Goal: Communication & Community: Participate in discussion

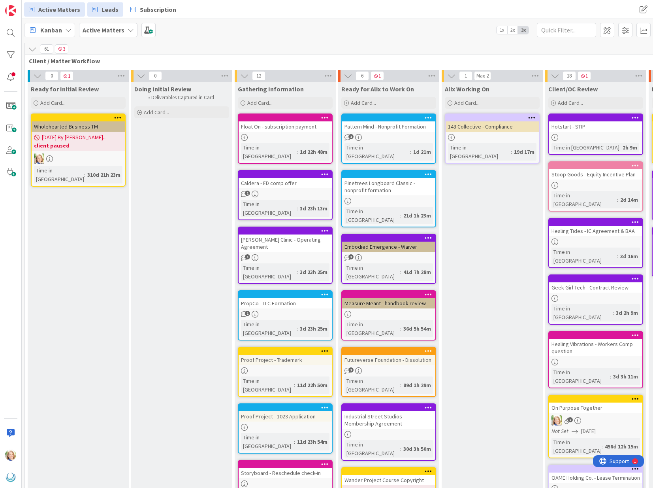
click at [103, 11] on span "Leads" at bounding box center [110, 9] width 17 height 9
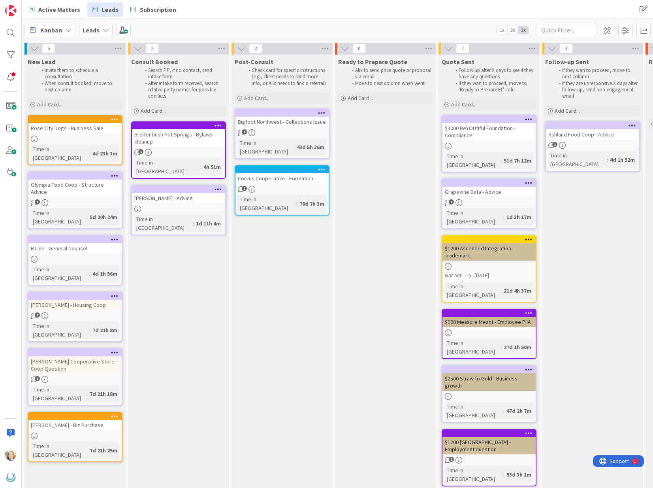
click at [179, 186] on div at bounding box center [178, 189] width 93 height 7
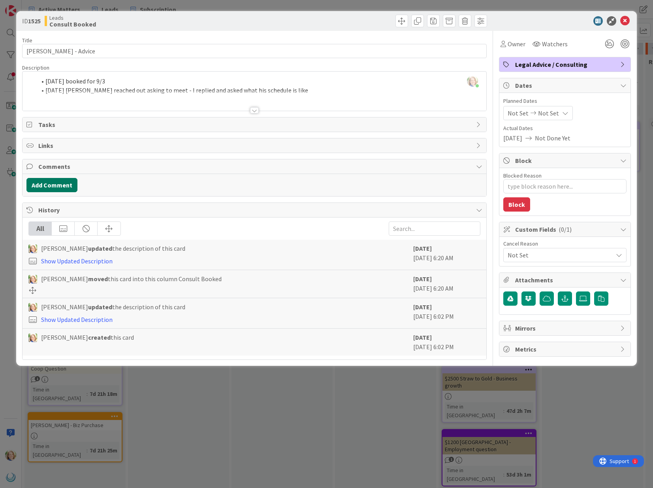
click at [47, 183] on button "Add Comment" at bounding box center [51, 185] width 51 height 14
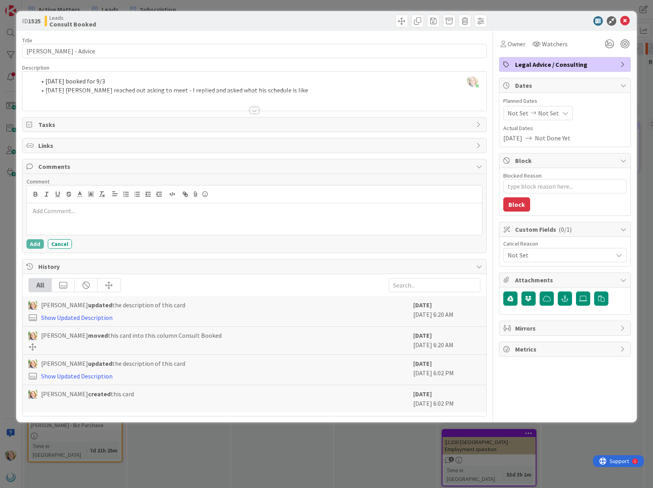
click at [94, 221] on div at bounding box center [254, 219] width 455 height 32
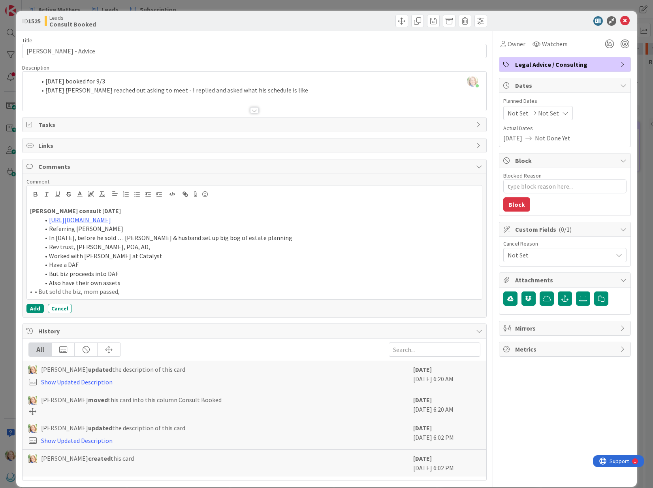
click at [32, 313] on div "Comment [PERSON_NAME] consult [DATE] [URL][DOMAIN_NAME] Referring [PERSON_NAME]…" at bounding box center [255, 245] width 464 height 143
click at [33, 309] on button "Add" at bounding box center [34, 307] width 17 height 9
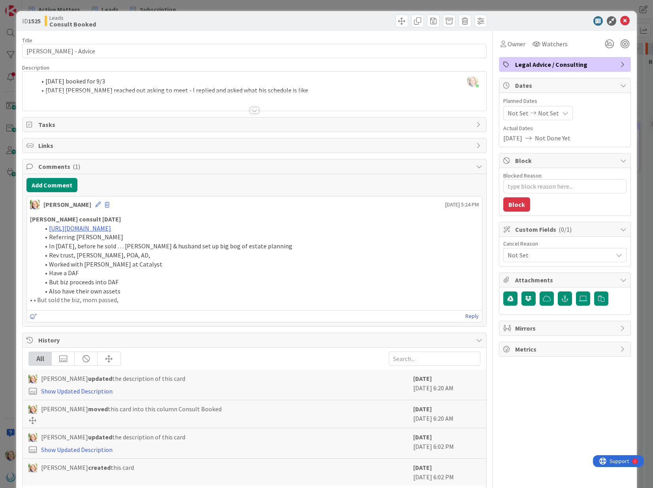
click at [46, 82] on div "[PERSON_NAME] just joined [DATE] booked for 9/3 [DATE] [PERSON_NAME] reached ou…" at bounding box center [255, 91] width 464 height 39
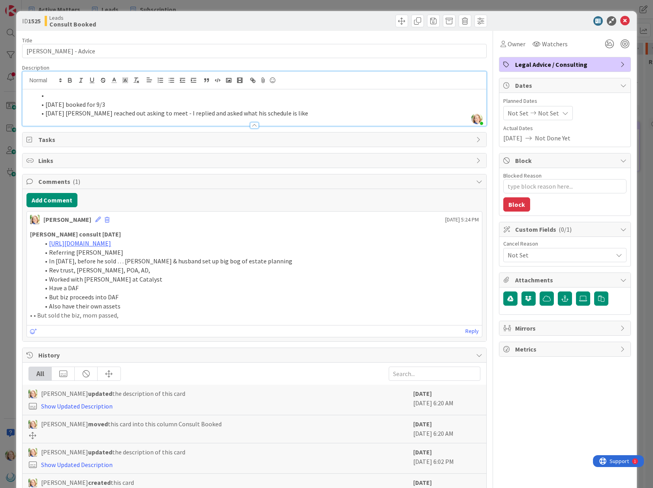
type textarea "x"
click at [623, 21] on icon at bounding box center [624, 20] width 9 height 9
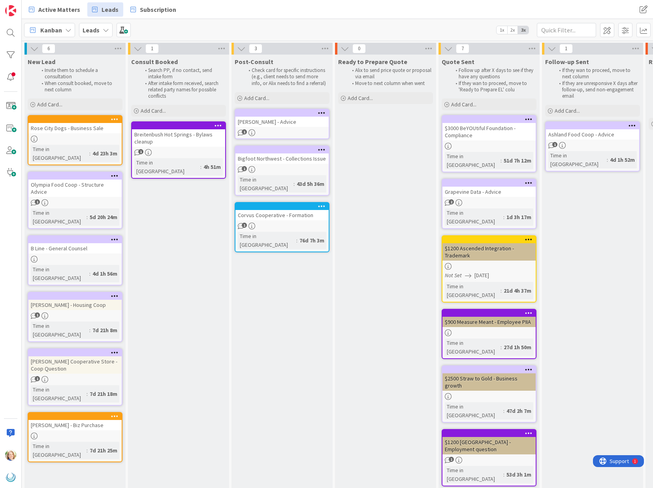
drag, startPoint x: 183, startPoint y: 183, endPoint x: 627, endPoint y: 306, distance: 461.0
click at [51, 8] on span "Active Matters" at bounding box center [59, 9] width 42 height 9
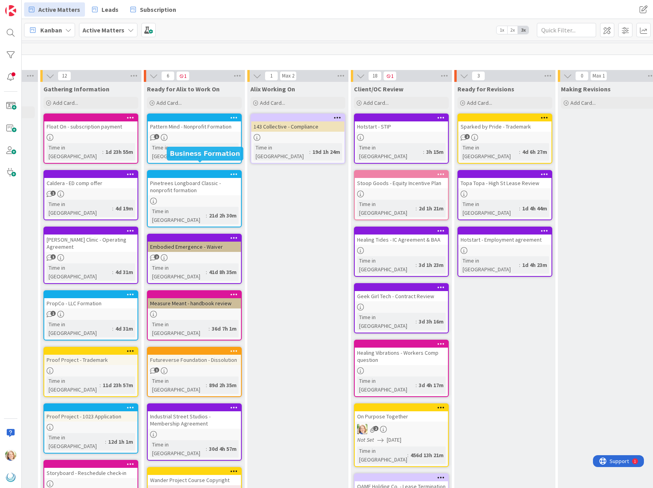
scroll to position [0, 198]
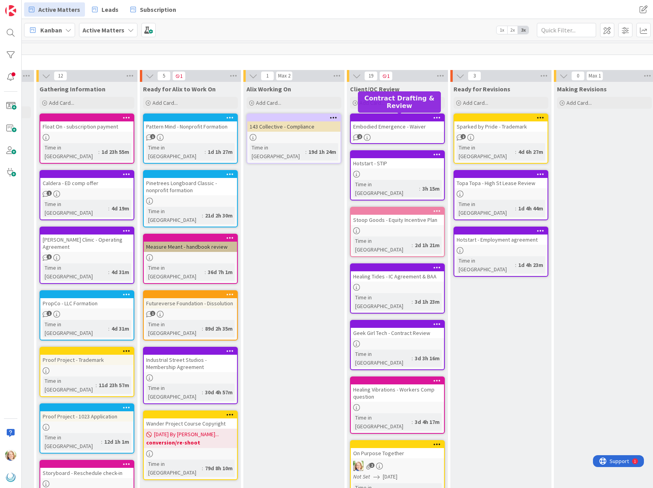
click at [376, 116] on div at bounding box center [399, 118] width 90 height 6
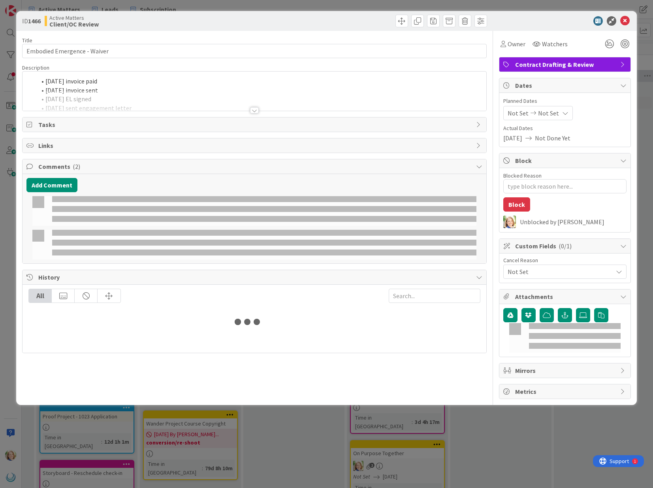
type textarea "x"
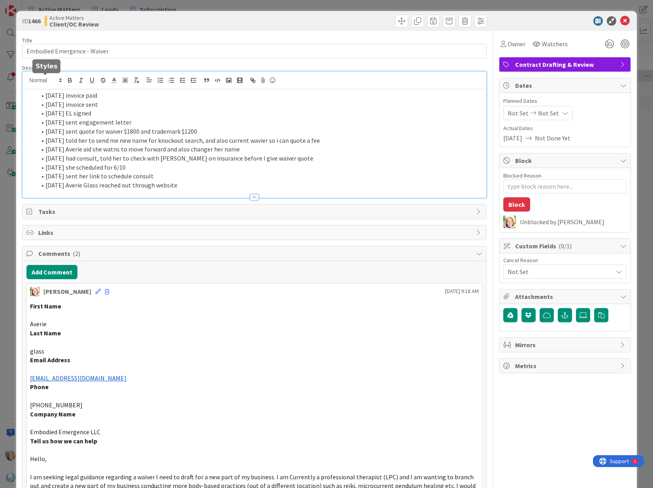
click at [46, 81] on div "[DATE] invoice paid [DATE] invoice sent [DATE] EL signed [DATE] sent engagement…" at bounding box center [255, 135] width 464 height 126
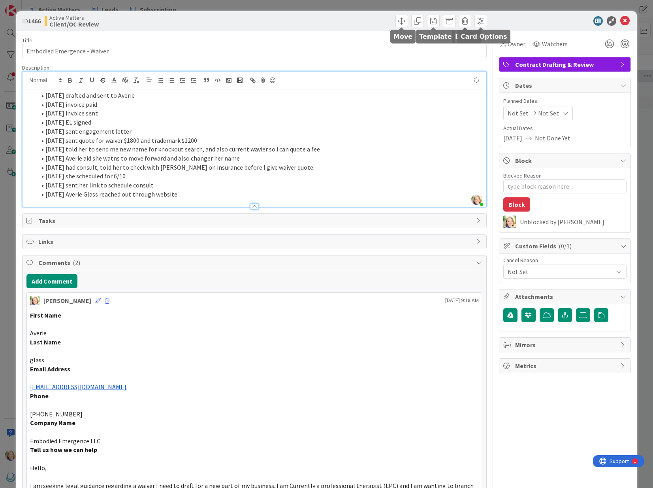
type textarea "x"
click at [626, 23] on icon at bounding box center [624, 20] width 9 height 9
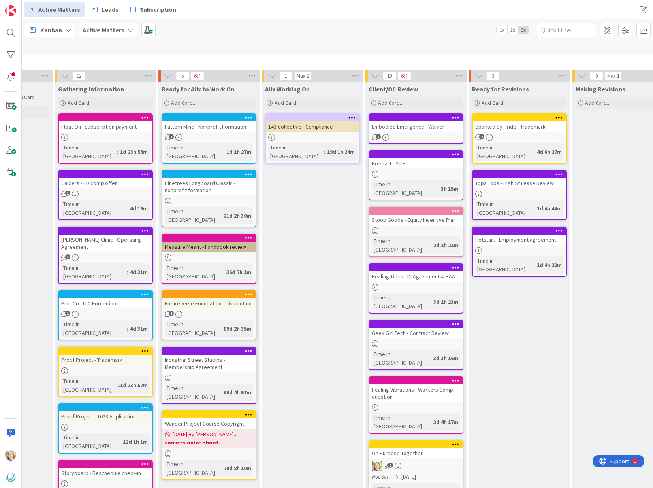
scroll to position [0, 187]
